Goal: Browse casually

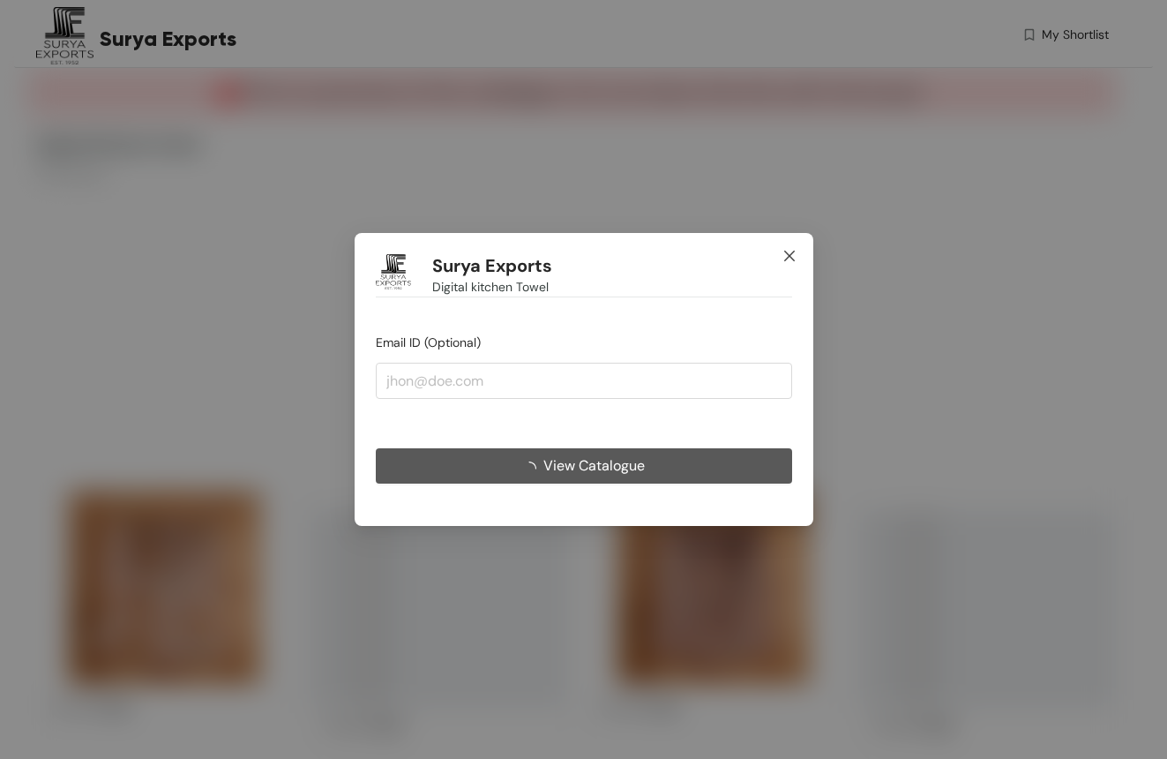
click at [789, 263] on icon "close" at bounding box center [789, 256] width 14 height 14
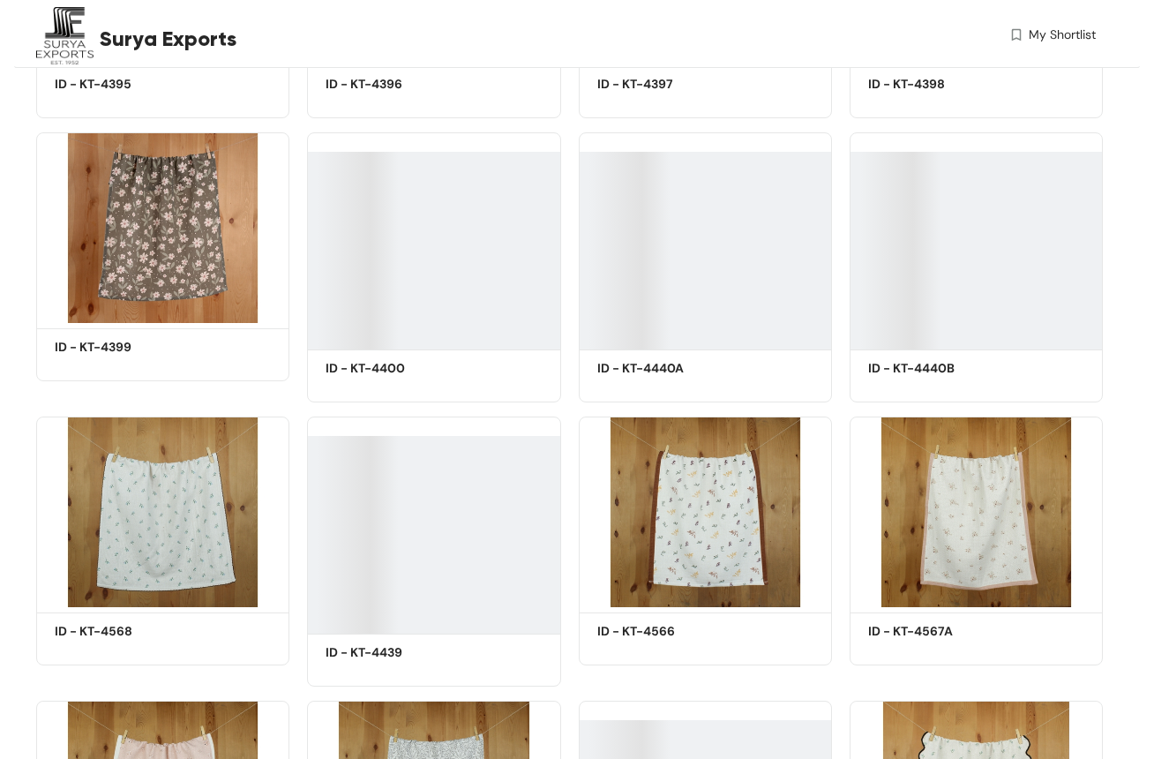
scroll to position [917, 0]
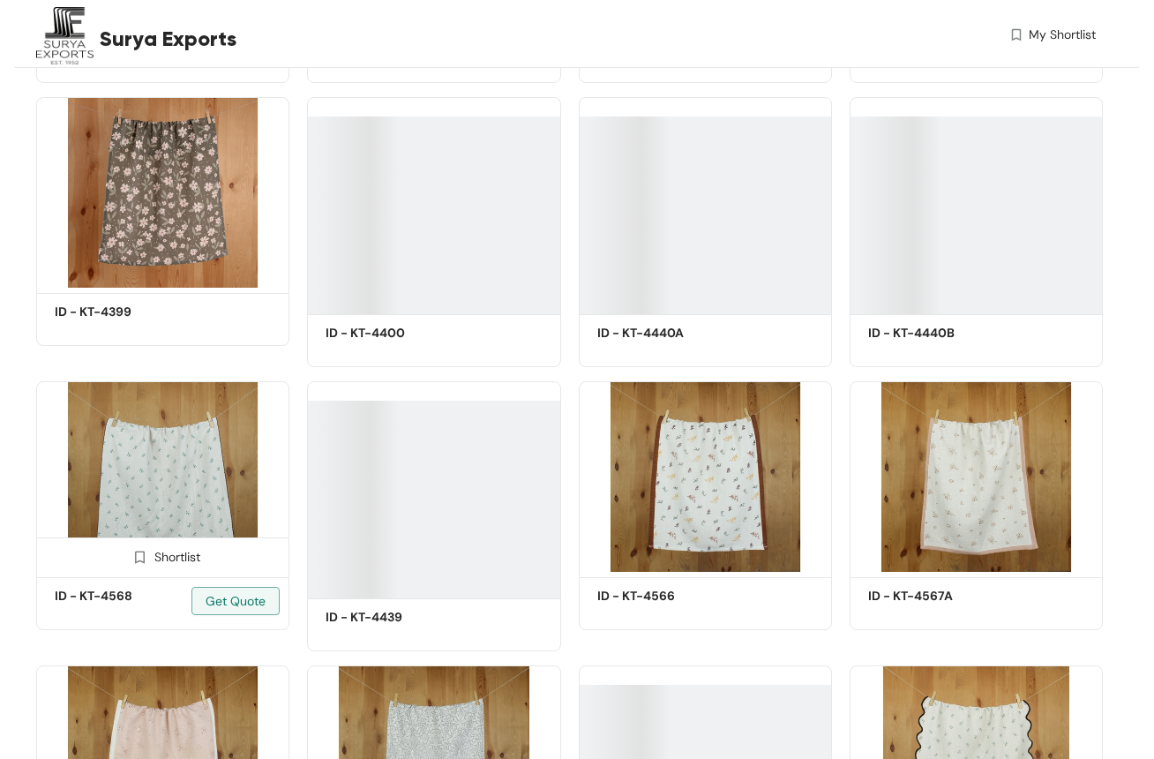
click at [168, 457] on img at bounding box center [162, 476] width 253 height 191
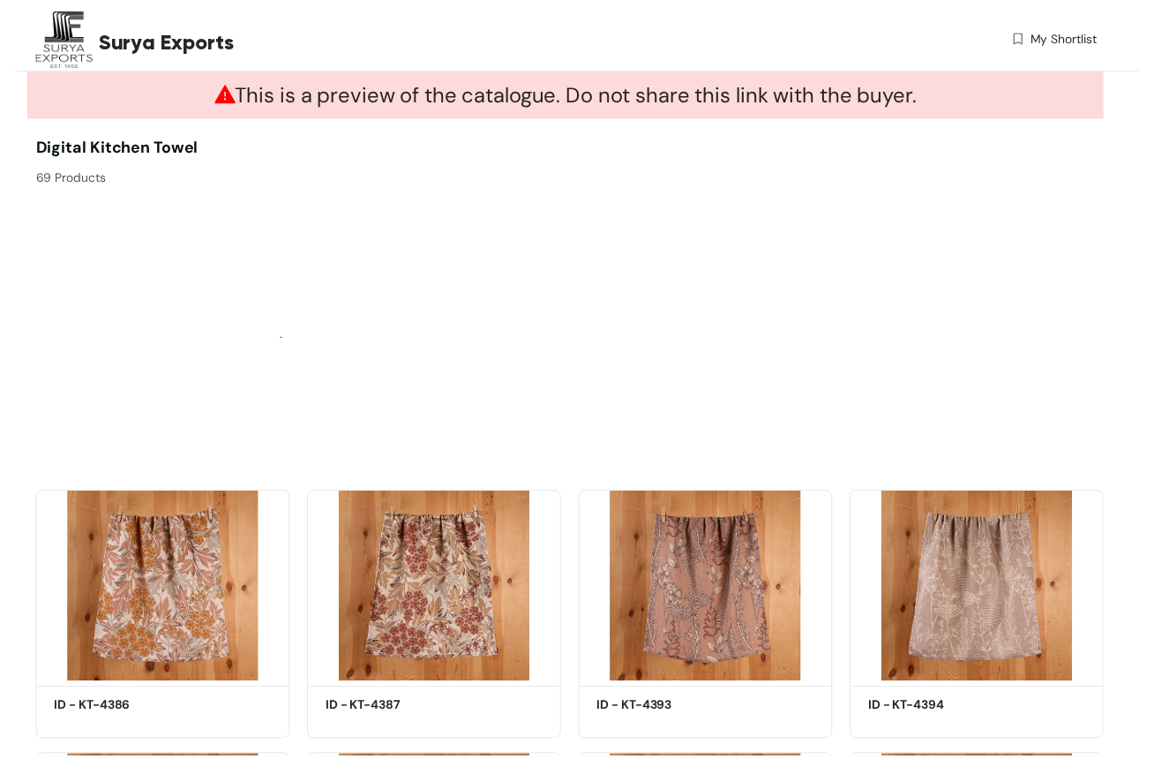
scroll to position [917, 0]
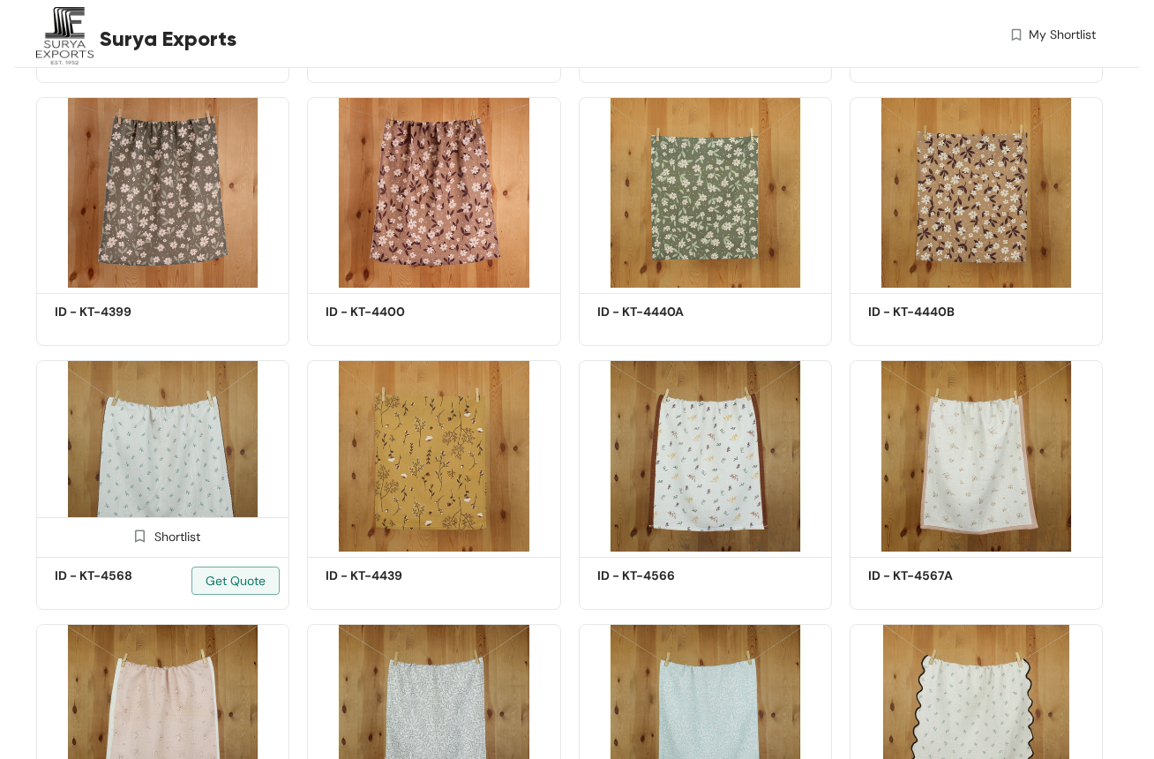
click at [201, 449] on img at bounding box center [162, 455] width 253 height 191
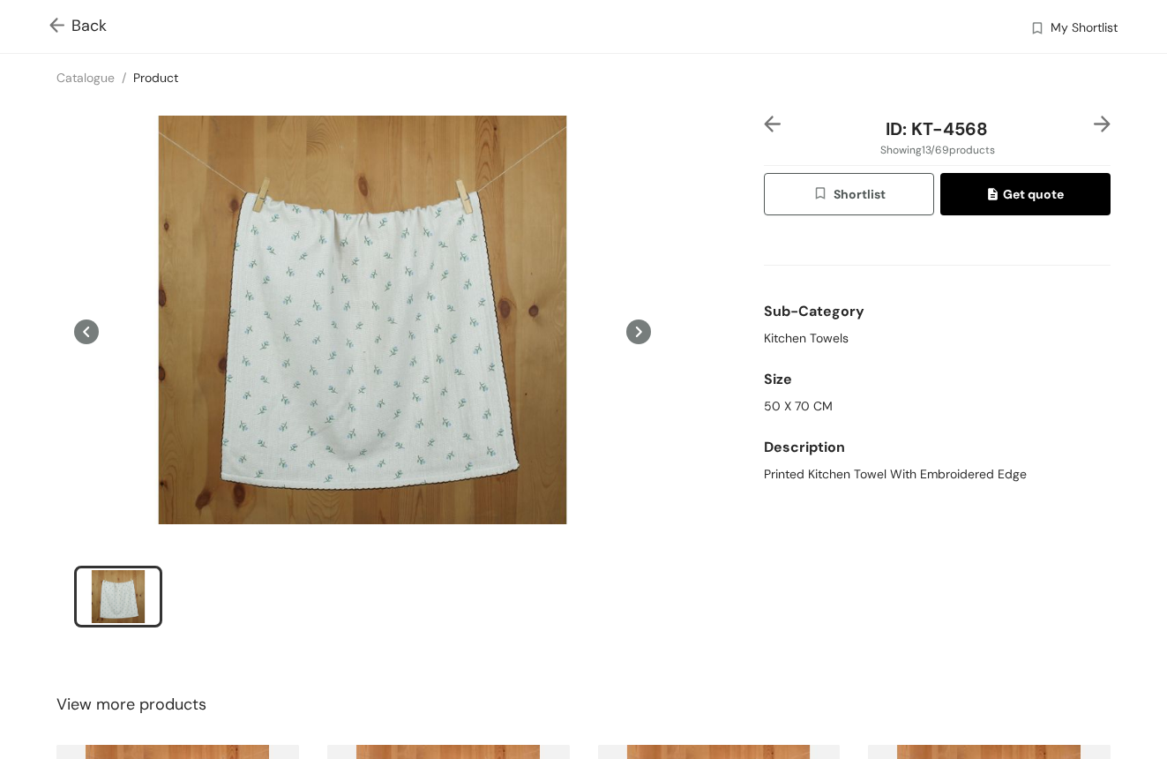
click at [1094, 116] on img at bounding box center [1102, 124] width 17 height 17
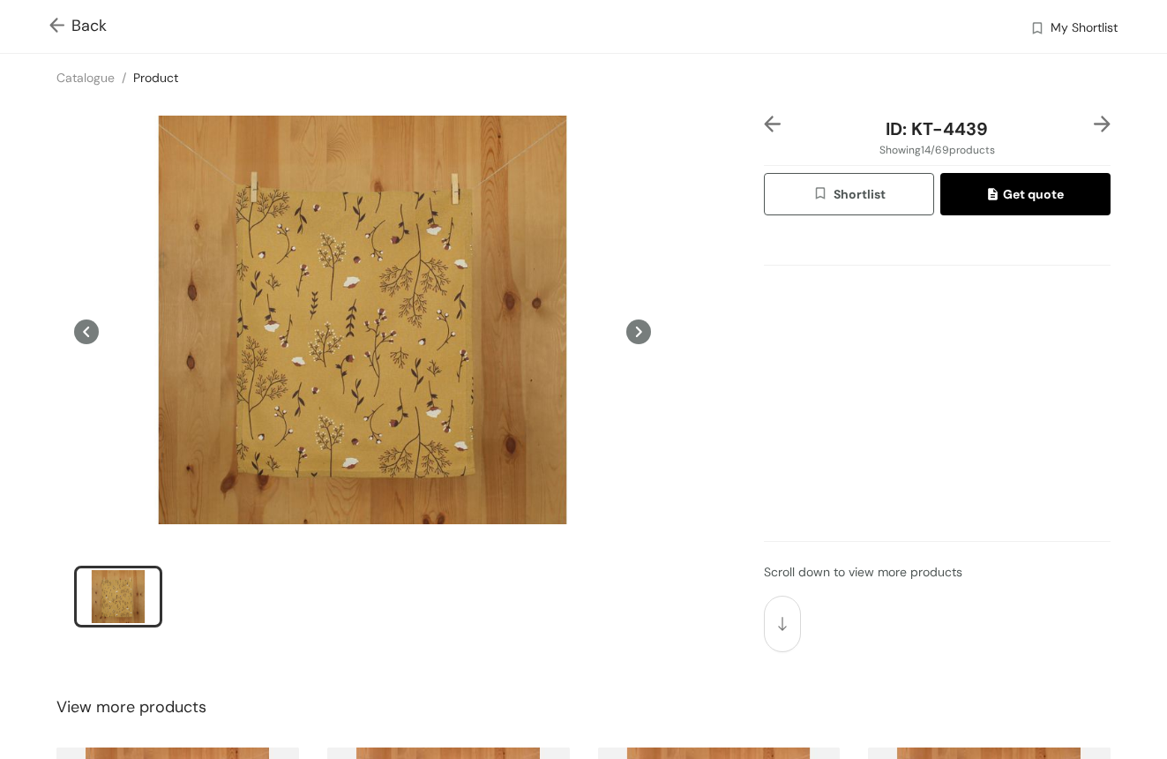
click at [1094, 116] on img at bounding box center [1102, 124] width 17 height 17
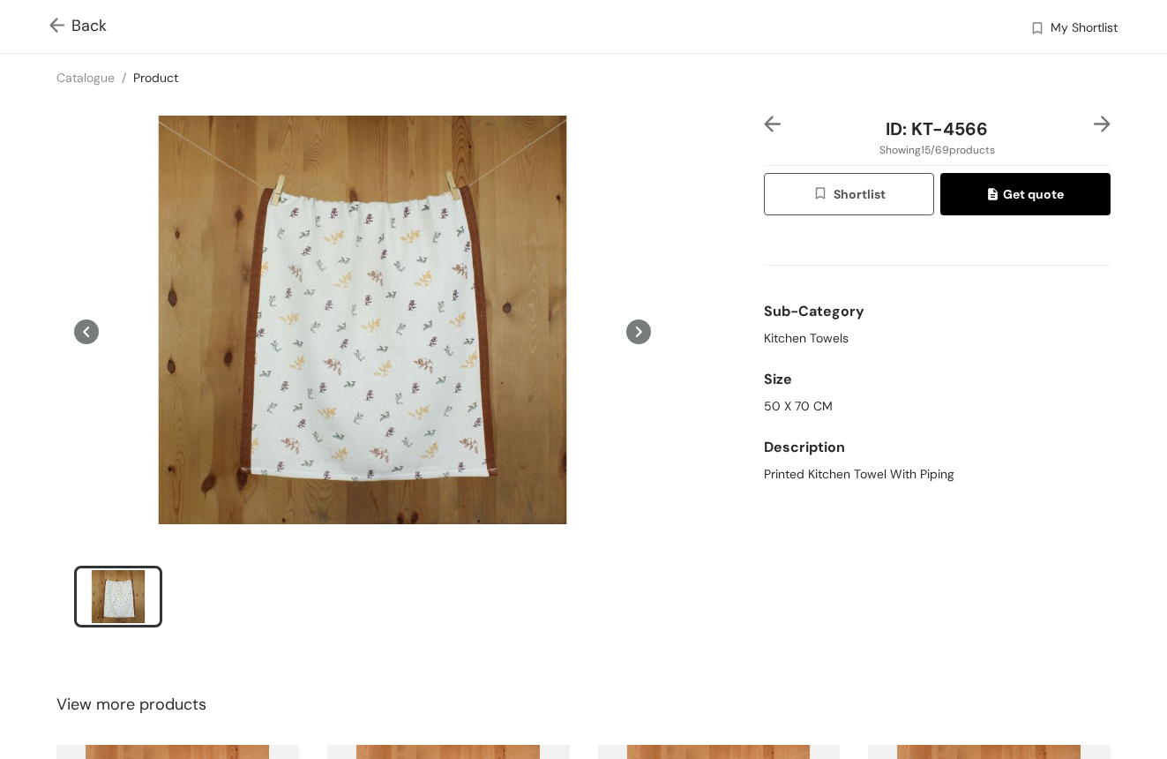
click at [764, 124] on img at bounding box center [772, 124] width 17 height 17
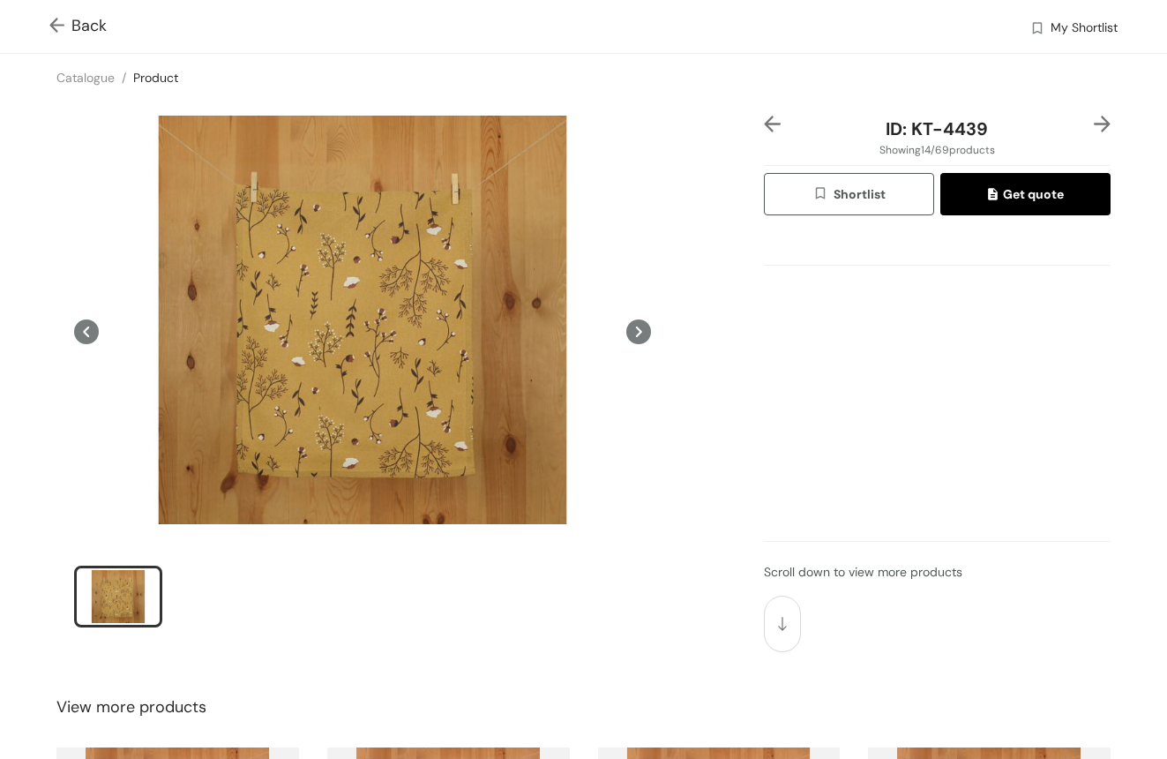
click at [764, 124] on img at bounding box center [772, 124] width 17 height 17
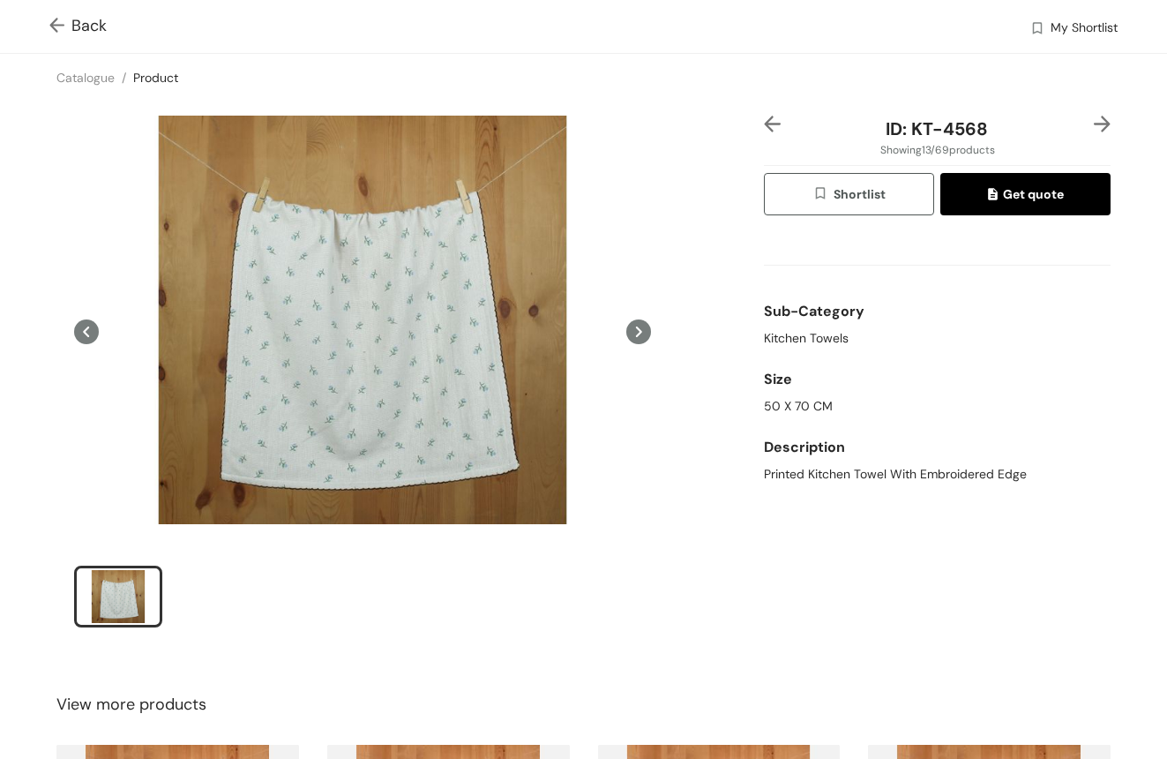
click at [1094, 119] on img at bounding box center [1102, 124] width 17 height 17
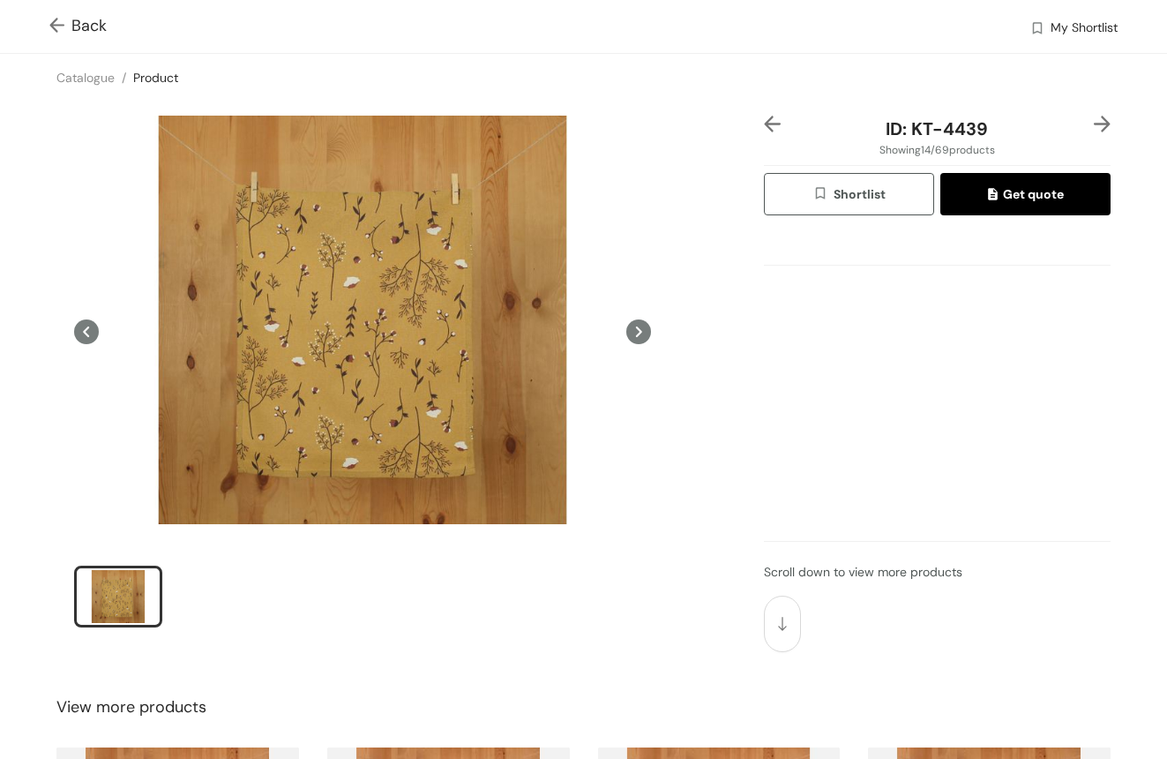
click at [1094, 118] on img at bounding box center [1102, 124] width 17 height 17
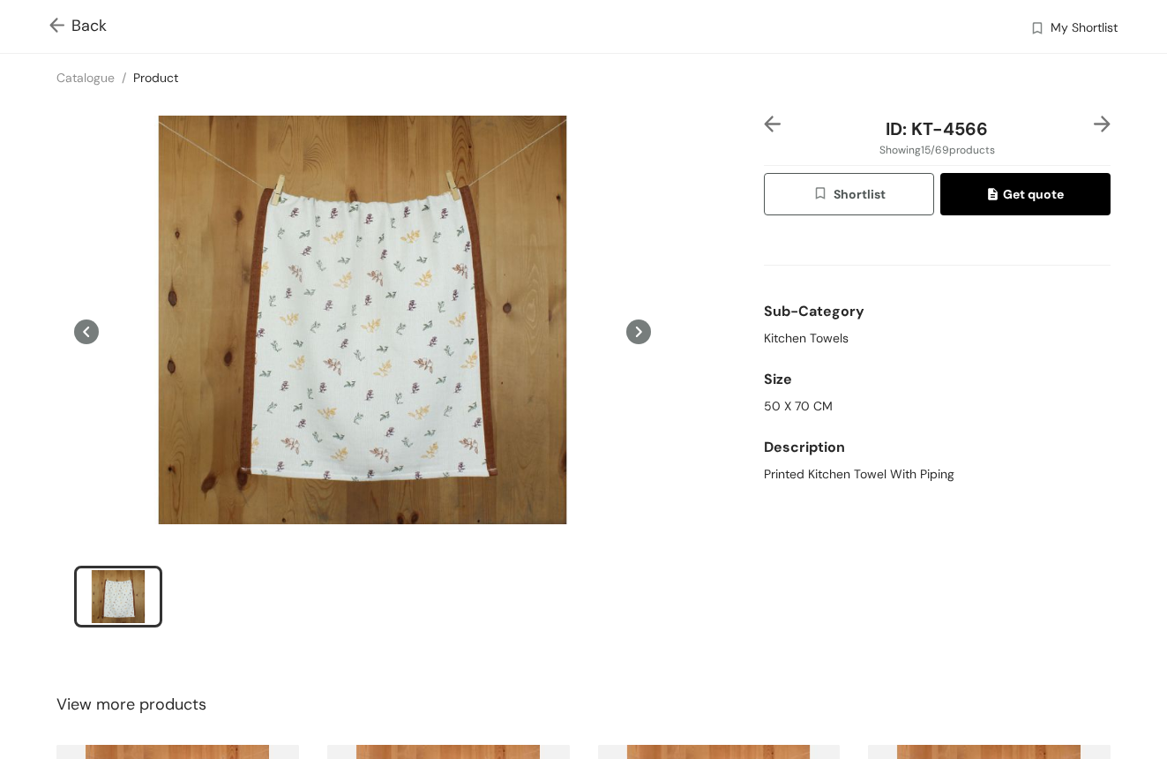
scroll to position [4, 0]
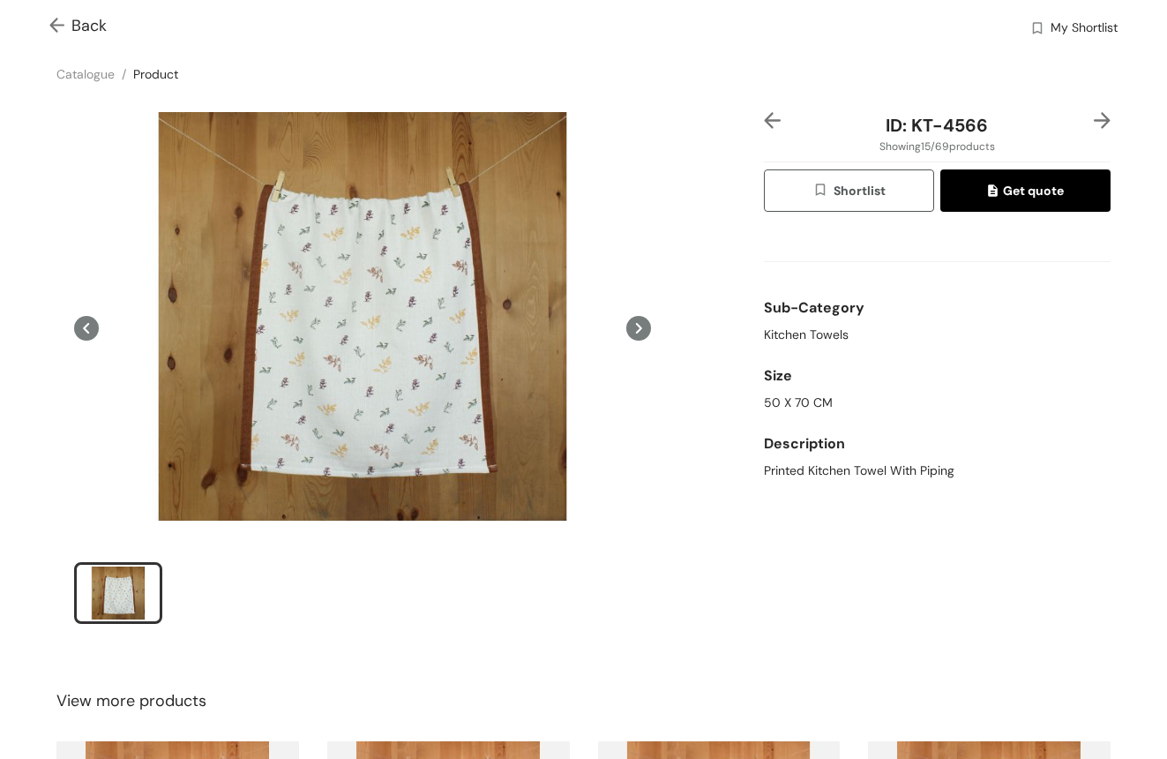
click at [1094, 123] on img at bounding box center [1102, 120] width 17 height 17
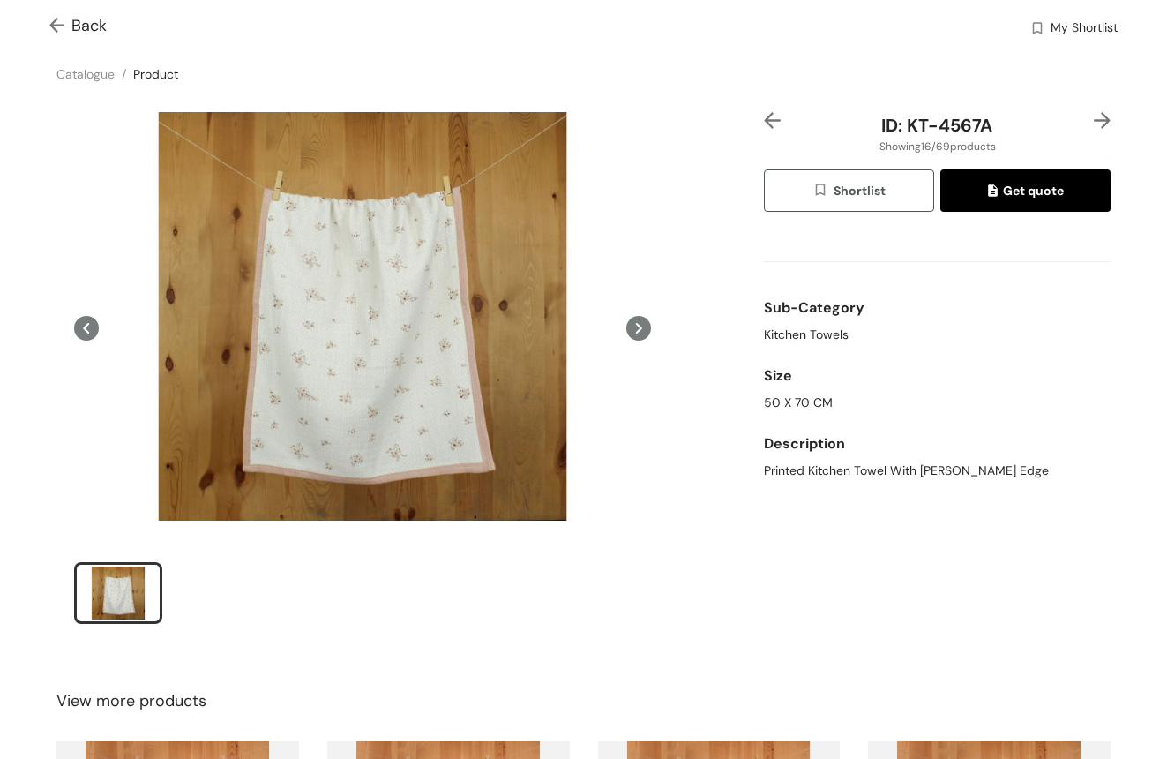
click at [1094, 118] on img at bounding box center [1102, 120] width 17 height 17
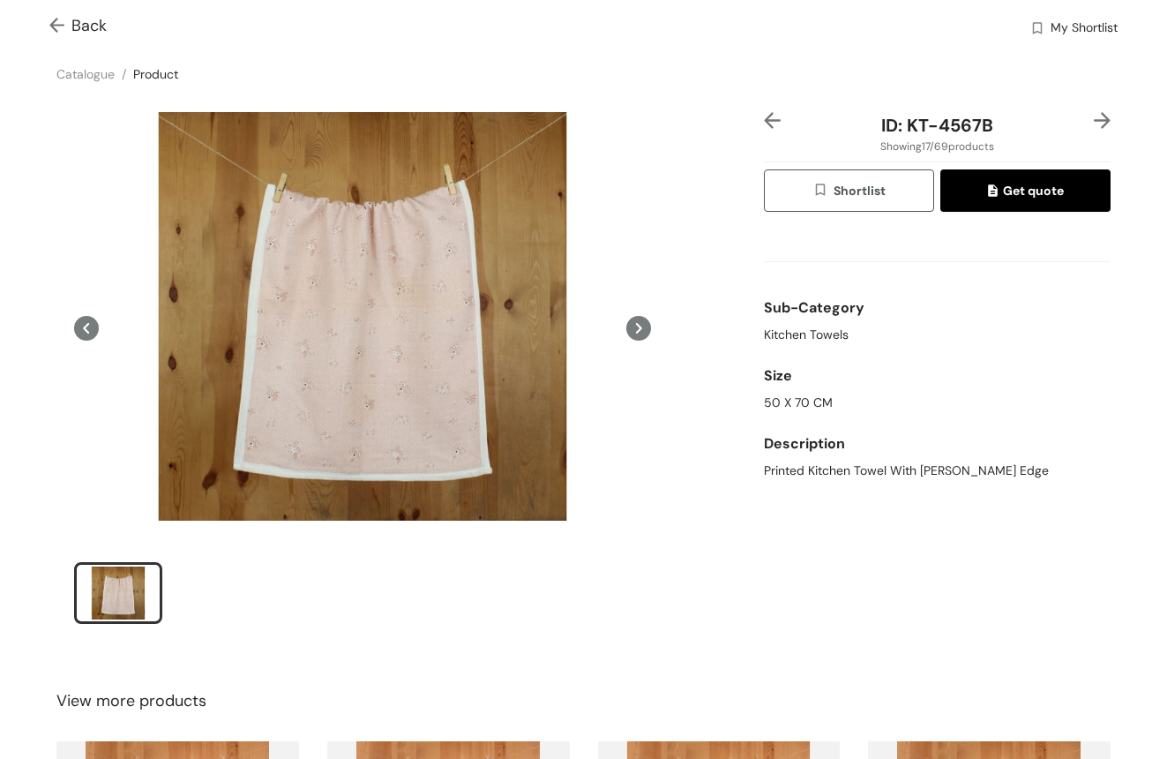
click at [1094, 118] on img at bounding box center [1102, 120] width 17 height 17
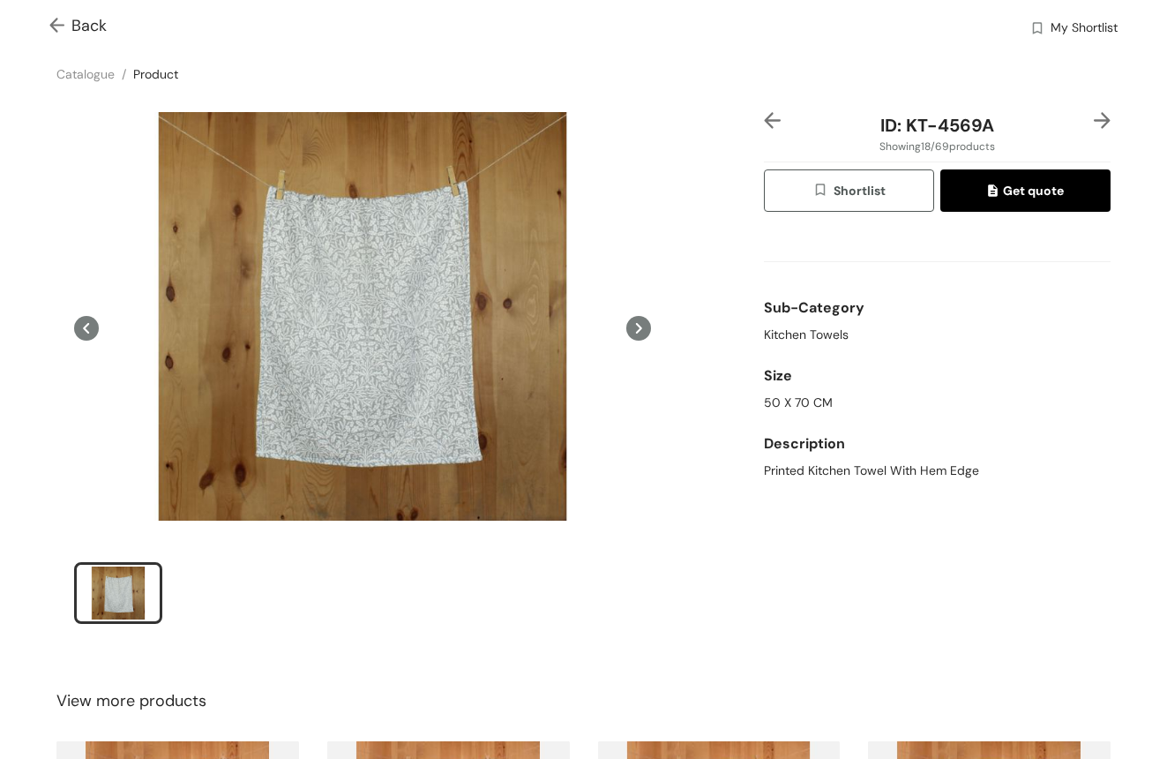
click at [764, 122] on img at bounding box center [772, 120] width 17 height 17
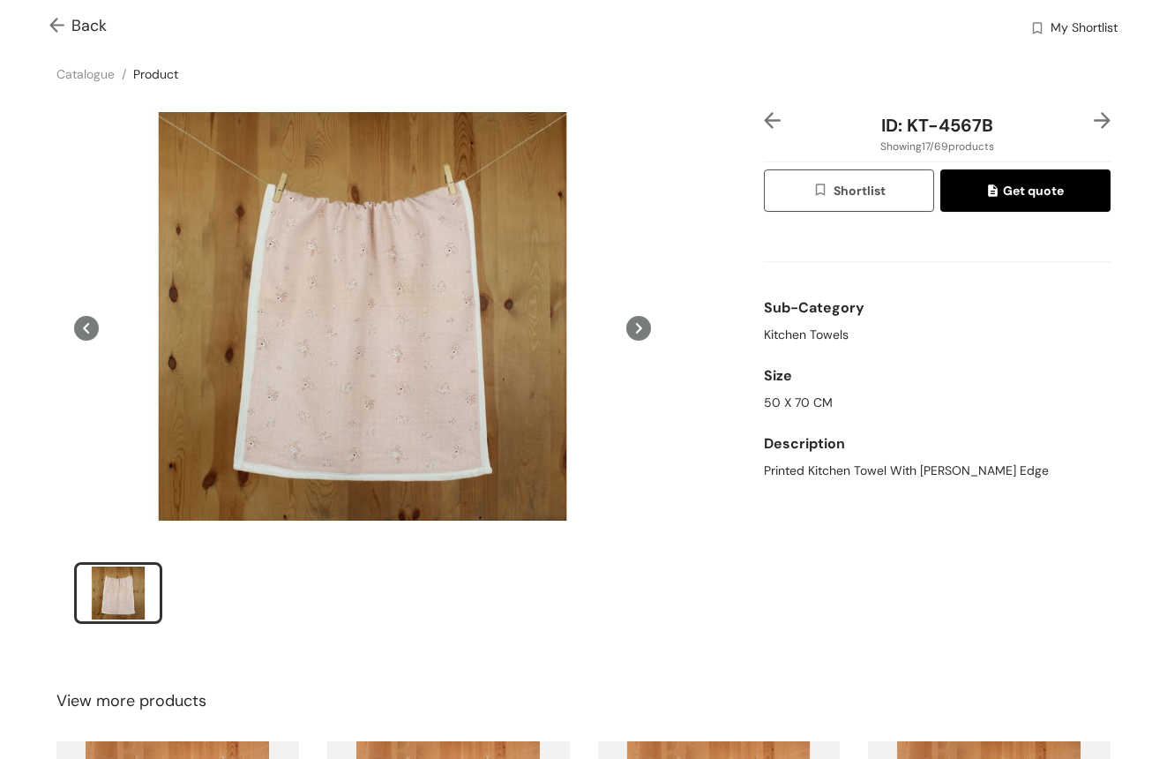
click at [49, 21] on div "Back My Shortlist" at bounding box center [583, 26] width 1167 height 53
click at [66, 26] on img at bounding box center [60, 27] width 22 height 19
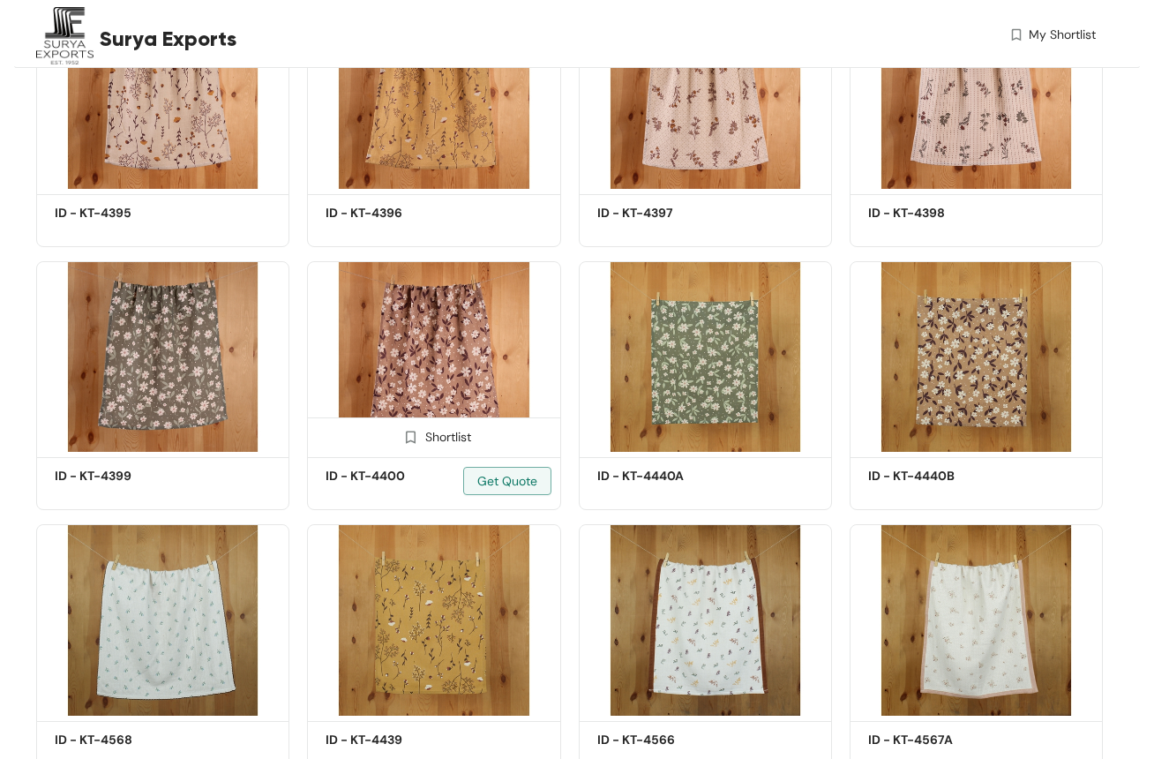
scroll to position [917, 0]
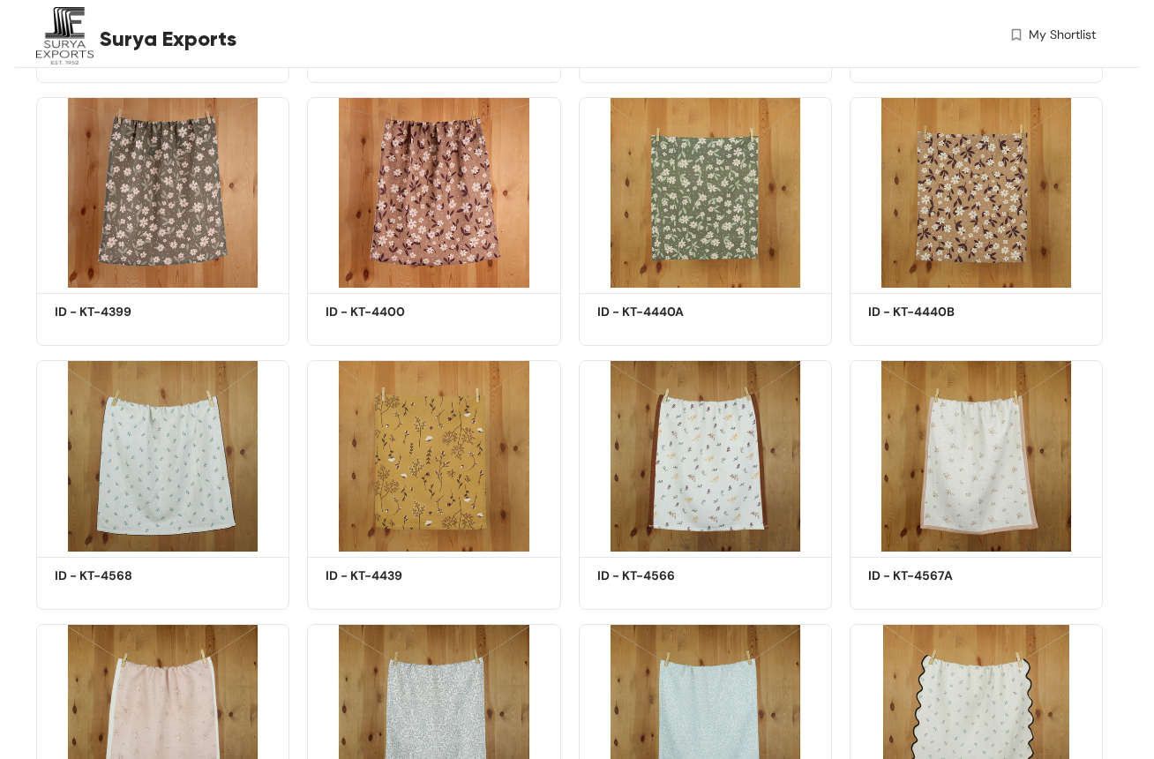
click at [994, 715] on img at bounding box center [975, 719] width 253 height 191
